Goal: Use online tool/utility

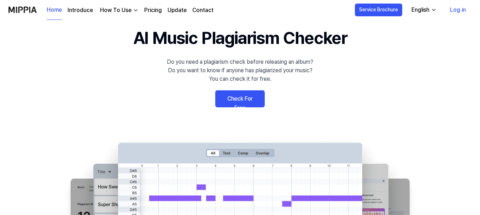
scroll to position [35, 0]
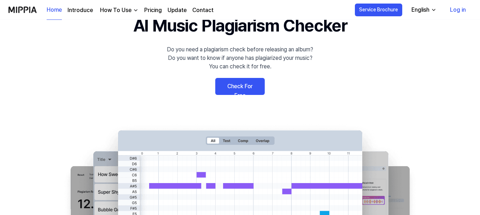
click at [240, 87] on link "Check For Free" at bounding box center [240, 86] width 50 height 17
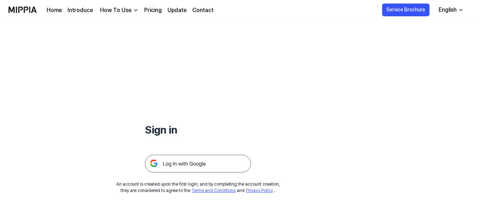
click at [216, 160] on img at bounding box center [198, 164] width 106 height 18
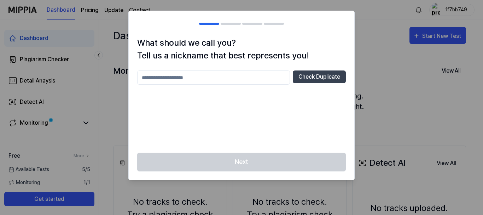
click at [264, 76] on input "text" at bounding box center [213, 77] width 153 height 14
type input "****"
click at [306, 79] on button "Check Duplicate" at bounding box center [319, 76] width 53 height 13
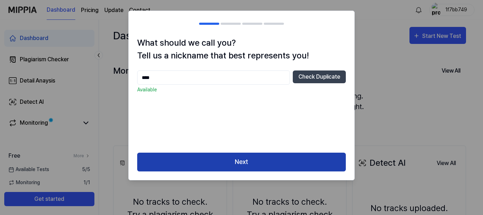
click at [258, 161] on button "Next" at bounding box center [241, 161] width 209 height 19
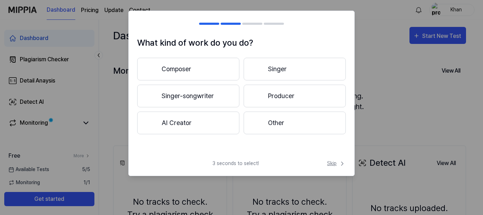
click at [337, 164] on span "Skip" at bounding box center [336, 162] width 19 height 7
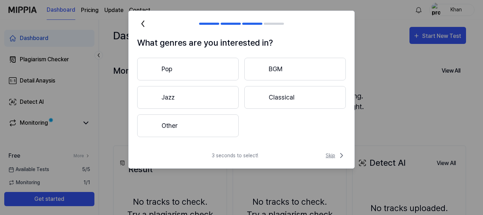
click at [331, 155] on span "Skip" at bounding box center [336, 155] width 20 height 8
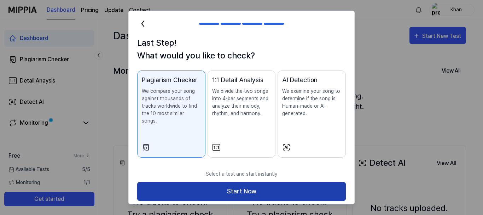
click at [236, 182] on button "Start Now" at bounding box center [241, 191] width 209 height 19
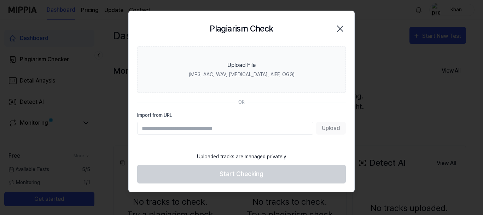
click at [290, 127] on input "Import from URL" at bounding box center [225, 128] width 176 height 13
click at [226, 131] on input "Import from URL" at bounding box center [225, 128] width 176 height 13
paste input "**********"
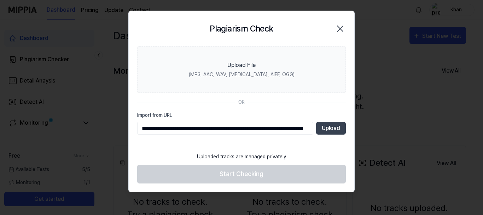
scroll to position [0, 52]
type input "**********"
click at [337, 127] on button "Upload" at bounding box center [331, 128] width 30 height 13
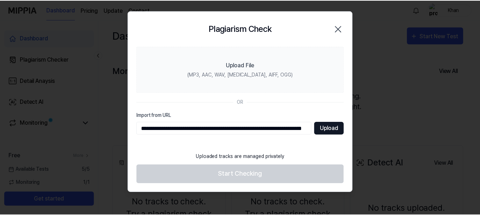
scroll to position [0, 0]
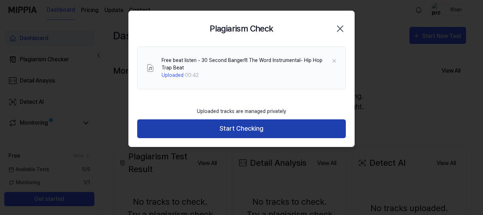
click at [299, 135] on button "Start Checking" at bounding box center [241, 128] width 209 height 19
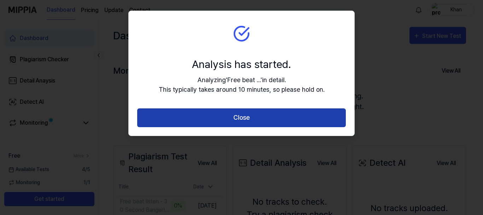
click at [285, 116] on button "Close" at bounding box center [241, 117] width 209 height 19
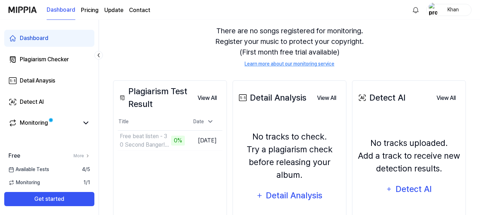
scroll to position [71, 0]
